Goal: Task Accomplishment & Management: Manage account settings

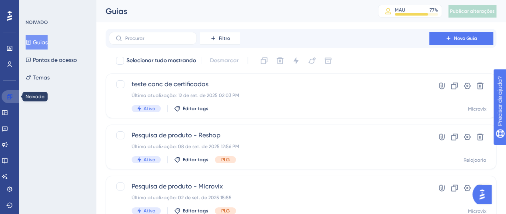
click at [12, 100] on link at bounding box center [11, 96] width 19 height 13
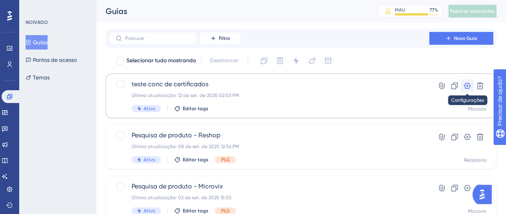
click at [467, 86] on icon at bounding box center [467, 86] width 7 height 6
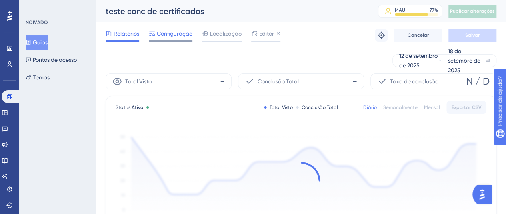
click at [164, 29] on span "Configuração" at bounding box center [175, 34] width 36 height 10
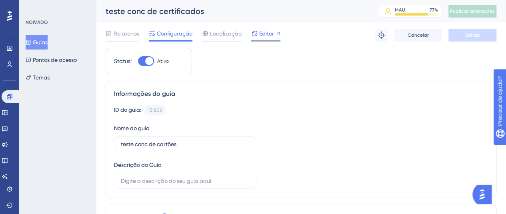
click at [254, 32] on icon at bounding box center [254, 33] width 6 height 6
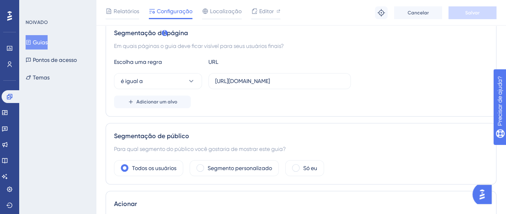
scroll to position [375, 0]
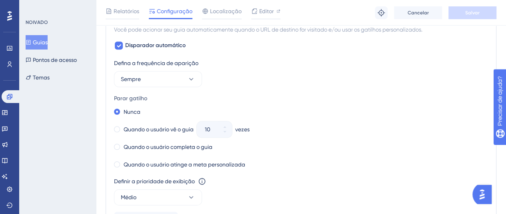
click at [297, 135] on div "Nunca Quando o usuário vê o guia 10 vezes Quando o usuário completa o guia Quan…" at bounding box center [301, 138] width 374 height 64
